Goal: Information Seeking & Learning: Understand process/instructions

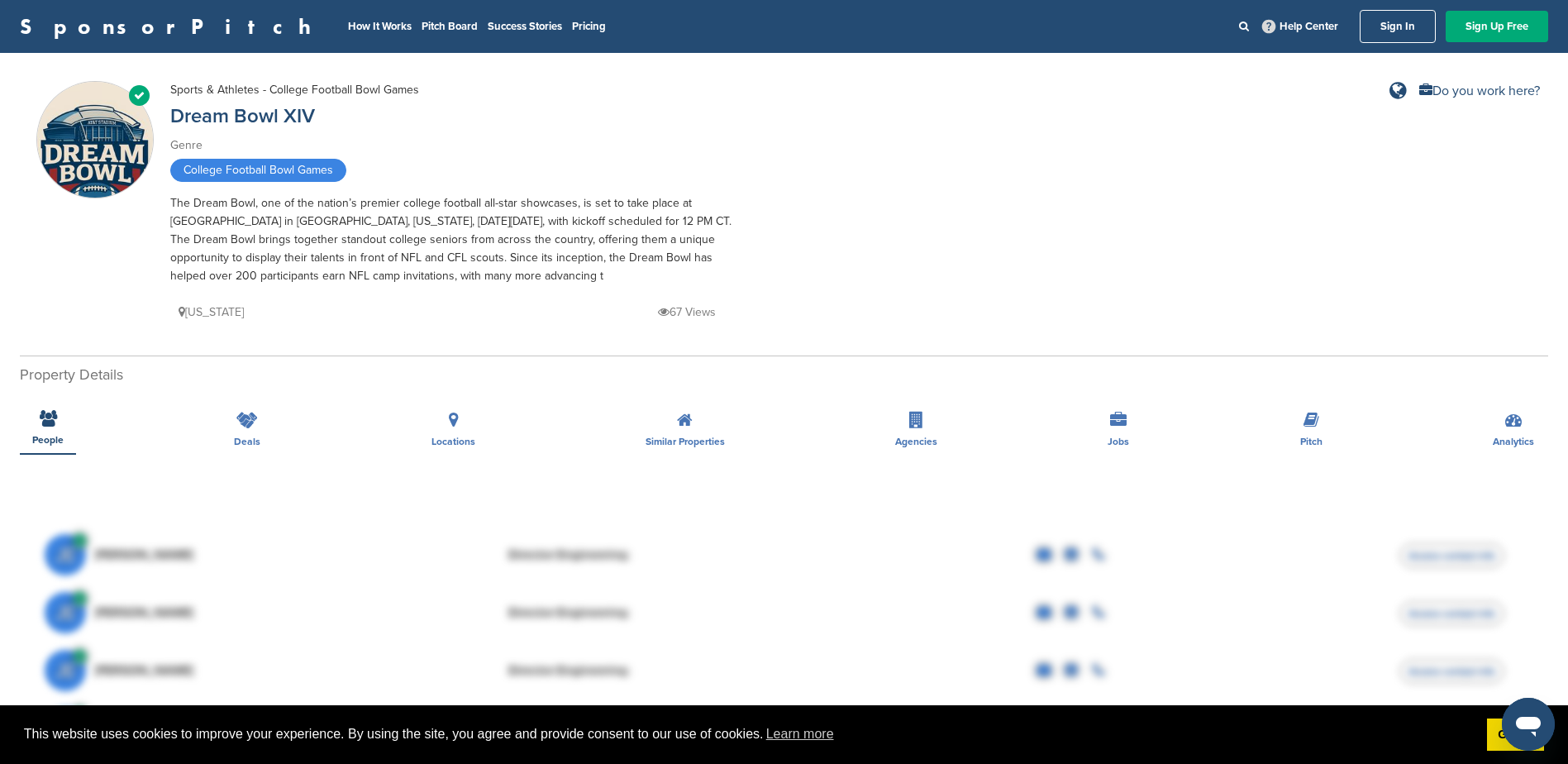
click at [422, 18] on li "Pitch Board" at bounding box center [450, 26] width 56 height 18
click at [348, 21] on link "How It Works" at bounding box center [380, 26] width 64 height 13
